Goal: Check status: Check status

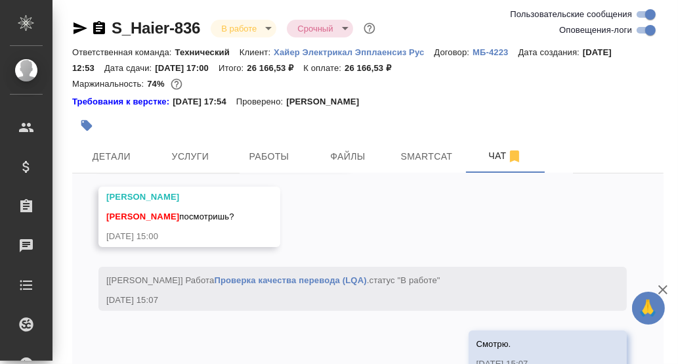
scroll to position [11045, 0]
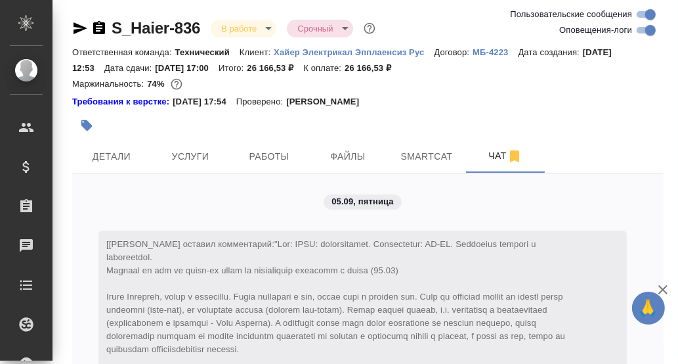
scroll to position [11045, 0]
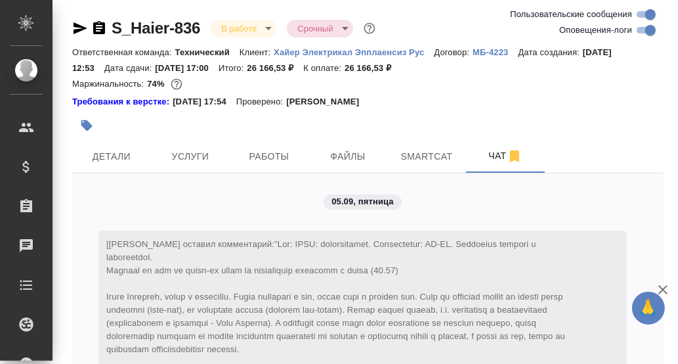
scroll to position [11045, 0]
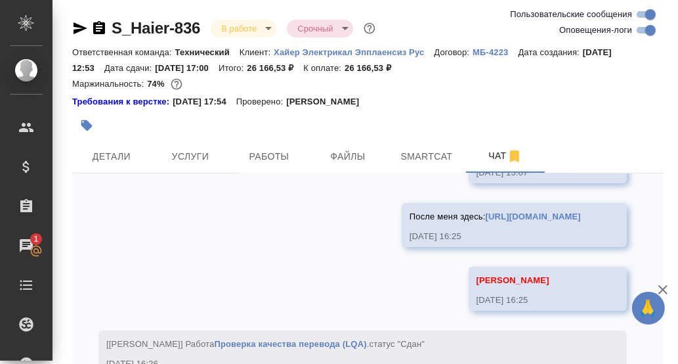
scroll to position [11302, 0]
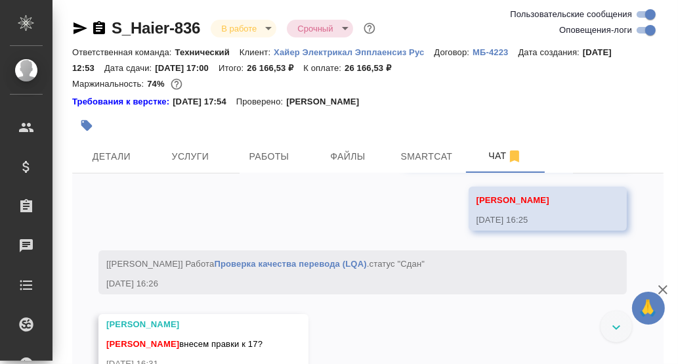
scroll to position [11382, 0]
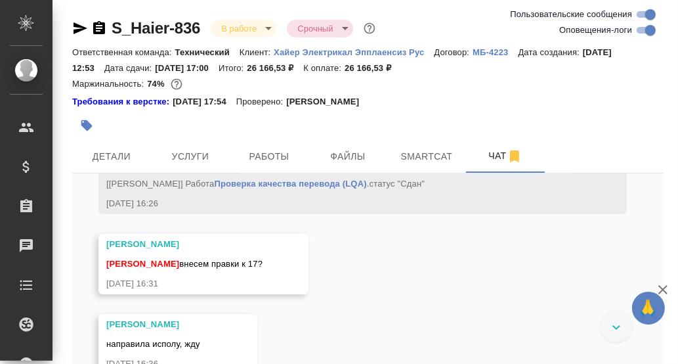
scroll to position [11462, 0]
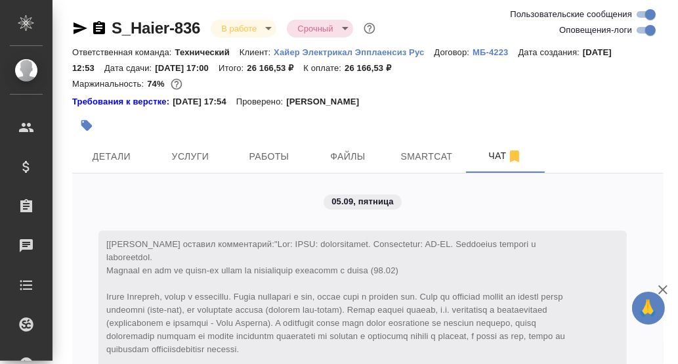
scroll to position [11462, 0]
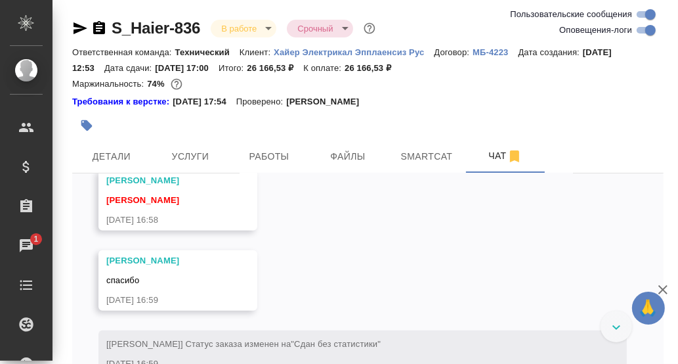
scroll to position [11896, 0]
